Goal: Download file/media

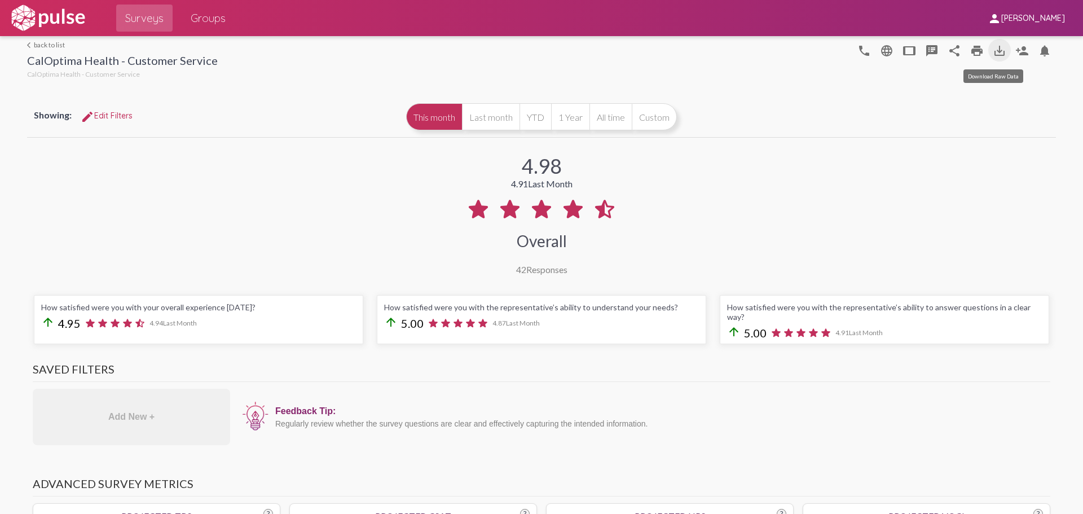
click at [994, 47] on mat-icon "save_alt" at bounding box center [1000, 51] width 14 height 14
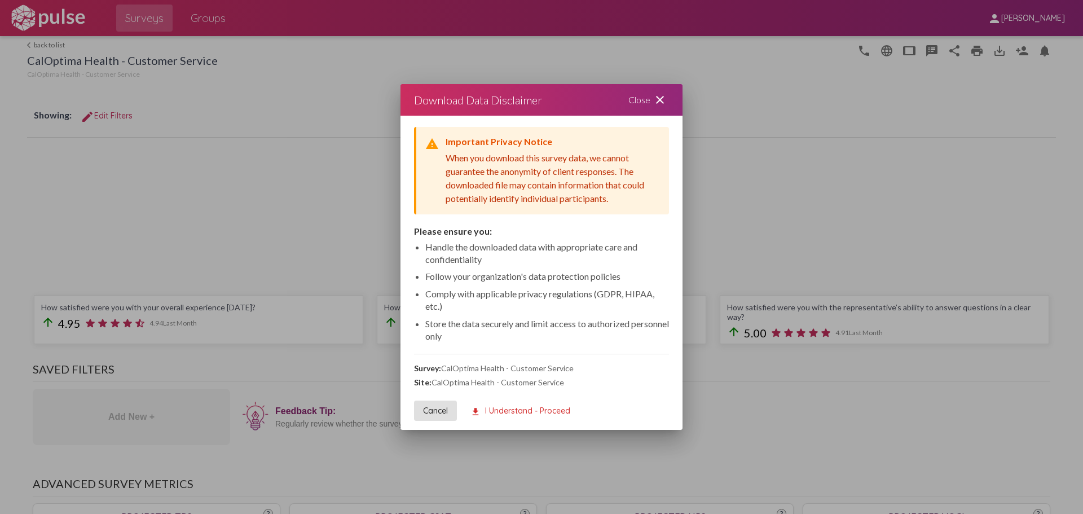
click at [559, 413] on span "download I Understand - Proceed" at bounding box center [521, 411] width 100 height 10
